Goal: Contribute content: Add original content to the website for others to see

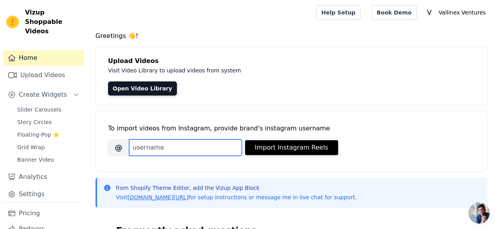
click at [168, 153] on input "Brand's Instagram Username" at bounding box center [185, 147] width 113 height 16
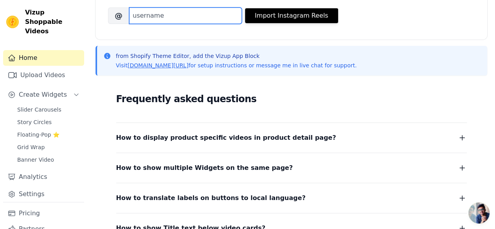
scroll to position [156, 0]
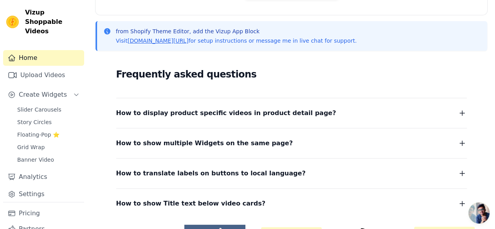
click at [313, 120] on dl "How to display product specific videos in product detail page? Create one widge…" at bounding box center [291, 153] width 351 height 111
drag, startPoint x: 338, startPoint y: 117, endPoint x: 348, endPoint y: 117, distance: 9.8
click at [339, 117] on button "How to display product specific videos in product detail page?" at bounding box center [291, 113] width 351 height 11
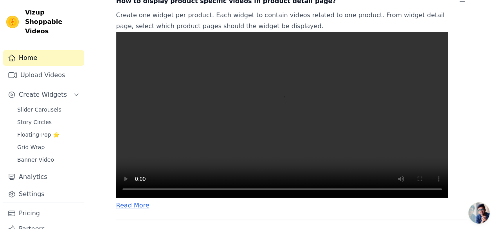
scroll to position [274, 0]
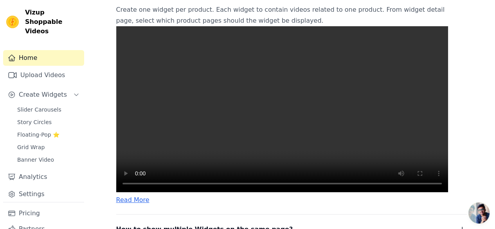
click at [210, 114] on video at bounding box center [282, 109] width 332 height 166
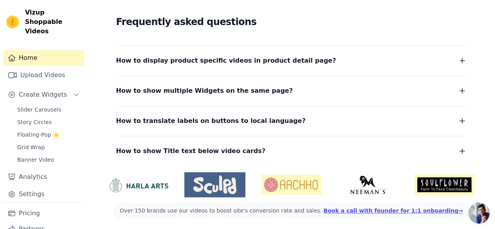
scroll to position [0, 0]
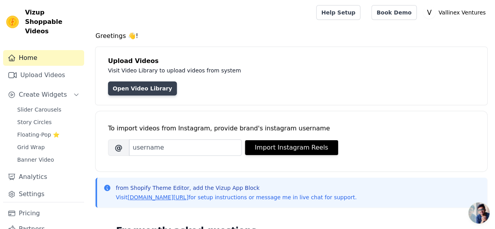
click at [122, 89] on link "Open Video Library" at bounding box center [142, 88] width 69 height 14
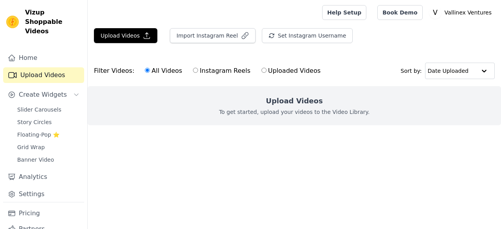
click at [286, 100] on h2 "Upload Videos" at bounding box center [294, 100] width 57 height 11
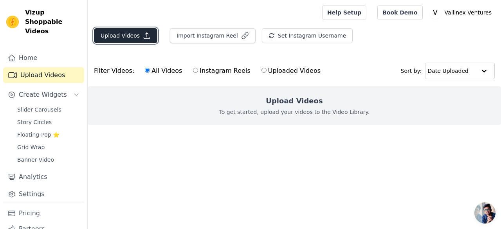
click at [124, 38] on button "Upload Videos" at bounding box center [125, 35] width 63 height 15
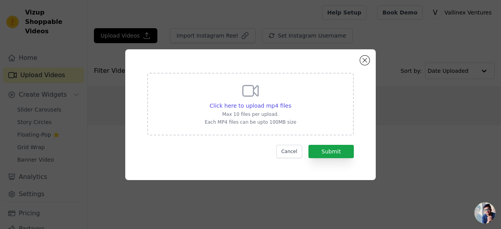
click at [266, 95] on div "Click here to upload mp4 files Max 10 files per upload. Each MP4 files can be u…" at bounding box center [251, 103] width 92 height 44
click at [291, 101] on input "Click here to upload mp4 files Max 10 files per upload. Each MP4 files can be u…" at bounding box center [291, 101] width 0 height 0
type input "C:\fakepath\Extendable Flash 3-in-1 Selfie Stick Tripod with Bluetooth Remote V…"
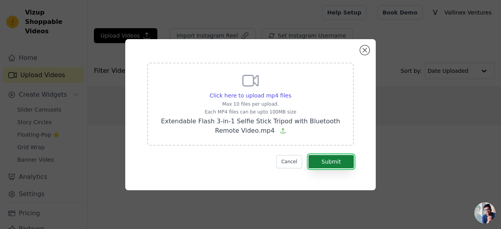
click at [333, 165] on button "Submit" at bounding box center [330, 161] width 45 height 13
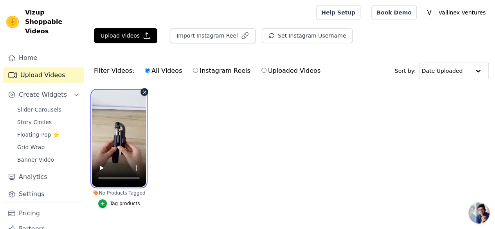
click at [110, 129] on video at bounding box center [119, 138] width 54 height 96
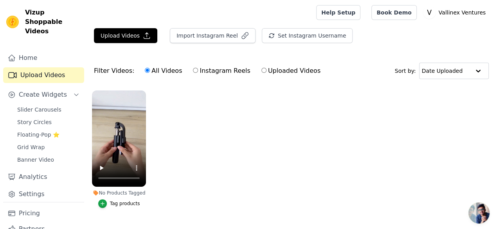
click at [112, 204] on label "No Products Tagged Tag products" at bounding box center [119, 150] width 55 height 121
click at [112, 200] on div "Tag products" at bounding box center [125, 203] width 30 height 6
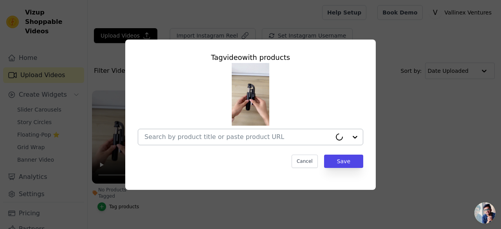
click at [257, 136] on input "No Products Tagged Tag video with products Cancel Save Tag products" at bounding box center [237, 136] width 187 height 7
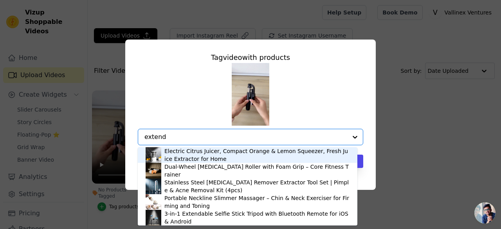
type input "extenda"
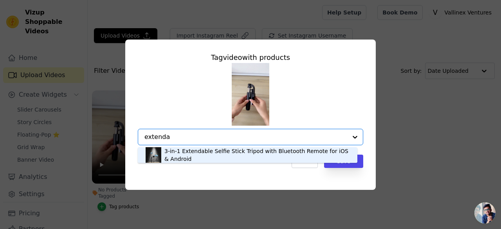
click at [209, 155] on div "3-in-1 Extendable Selfie Stick Tripod with Bluetooth Remote for iOS & Android" at bounding box center [256, 155] width 185 height 16
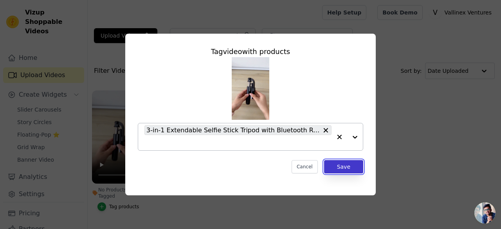
click at [347, 165] on button "Save" at bounding box center [343, 166] width 39 height 13
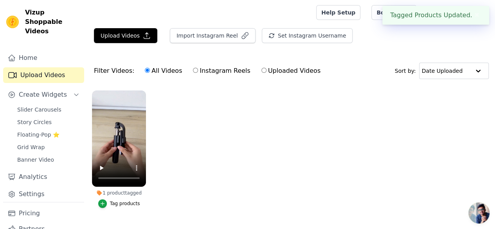
click at [472, 14] on button "✖" at bounding box center [476, 15] width 9 height 9
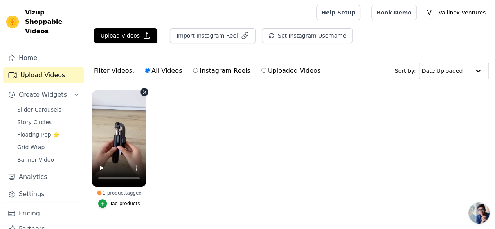
click at [143, 92] on icon "button" at bounding box center [144, 91] width 3 height 3
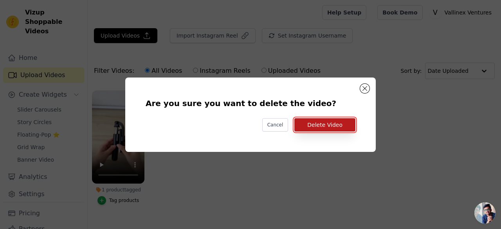
click at [328, 127] on button "Delete Video" at bounding box center [324, 124] width 61 height 13
